Goal: Share content

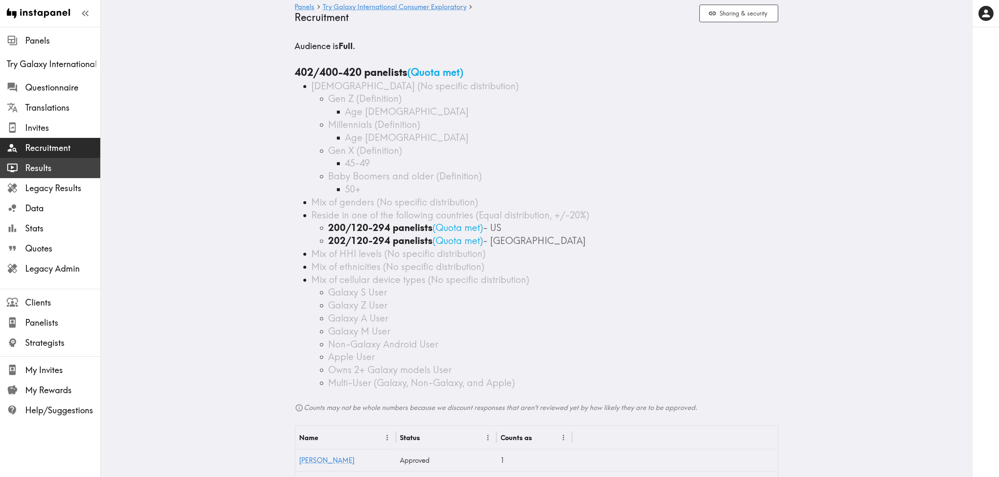
click at [34, 168] on span "Results" at bounding box center [62, 168] width 75 height 12
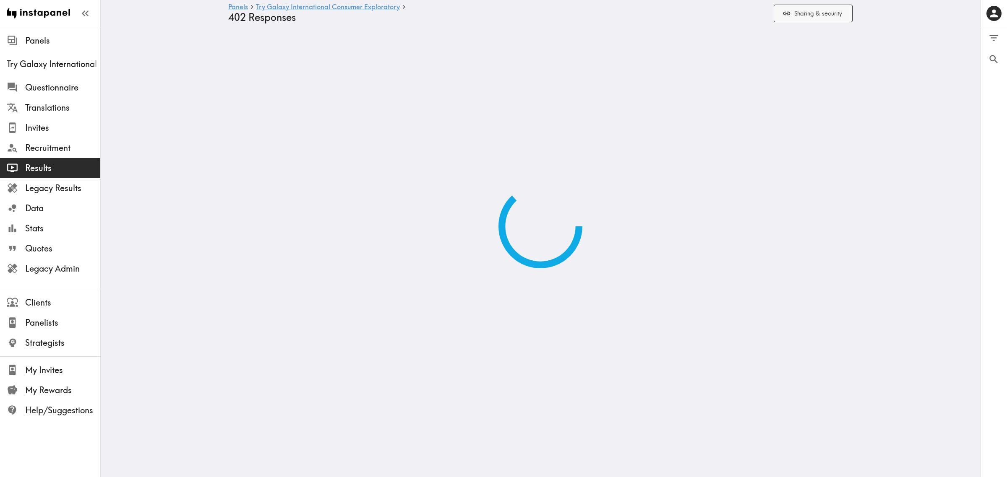
click at [819, 16] on button "Sharing & security" at bounding box center [813, 14] width 79 height 18
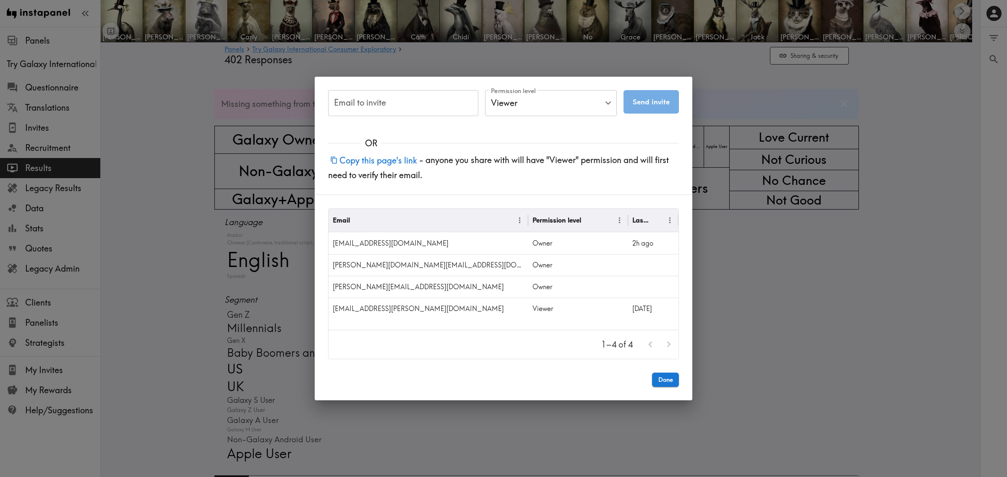
click at [865, 325] on div "Email to invite Email to invite Permission level Viewer Viewer Permission level…" at bounding box center [503, 238] width 1007 height 477
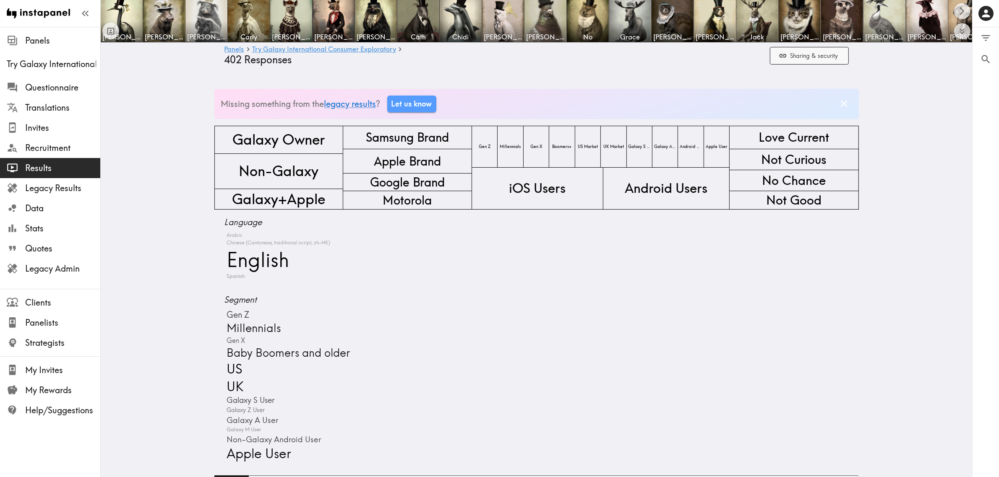
click at [805, 54] on button "Sharing & security" at bounding box center [809, 56] width 79 height 18
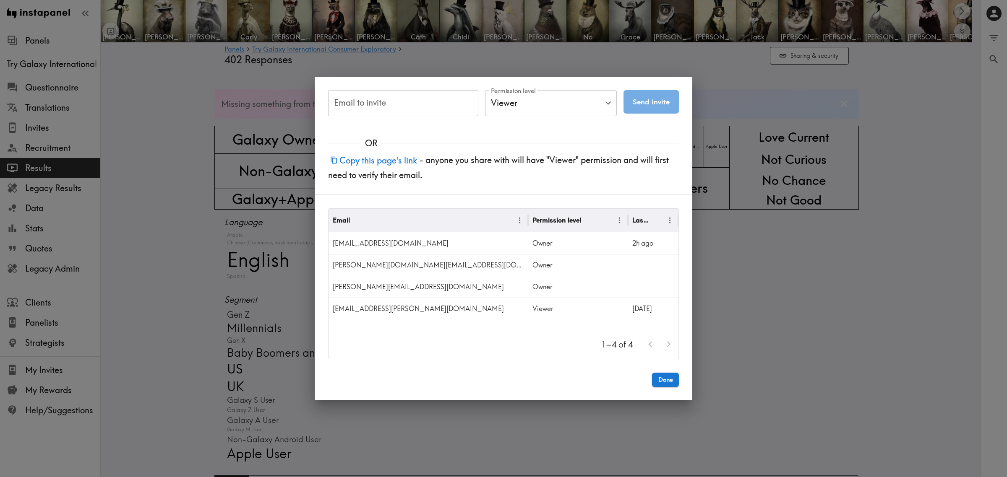
click at [231, 298] on div "Email to invite Email to invite Permission level Viewer Viewer Permission level…" at bounding box center [503, 238] width 1007 height 477
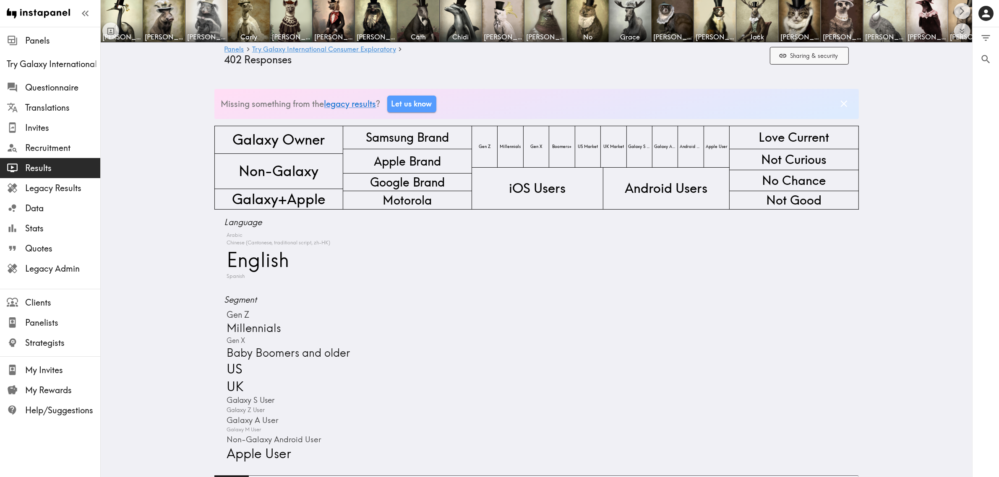
click at [817, 52] on button "Sharing & security" at bounding box center [809, 56] width 79 height 18
